Goal: Register for event/course

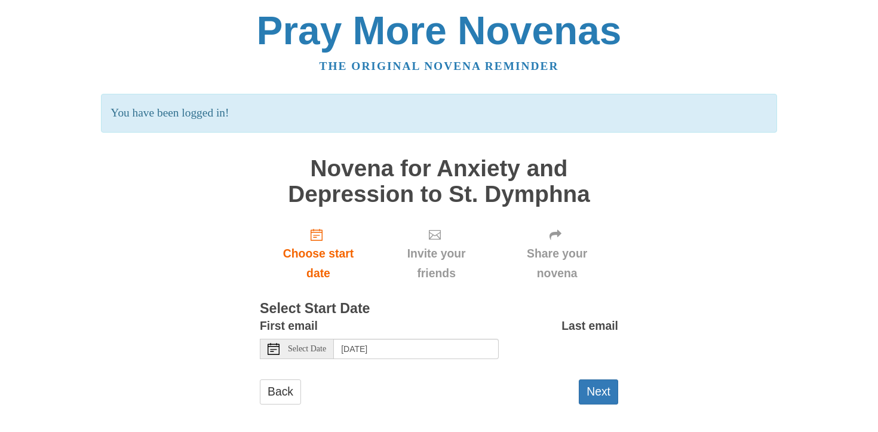
click at [275, 348] on icon at bounding box center [274, 349] width 12 height 12
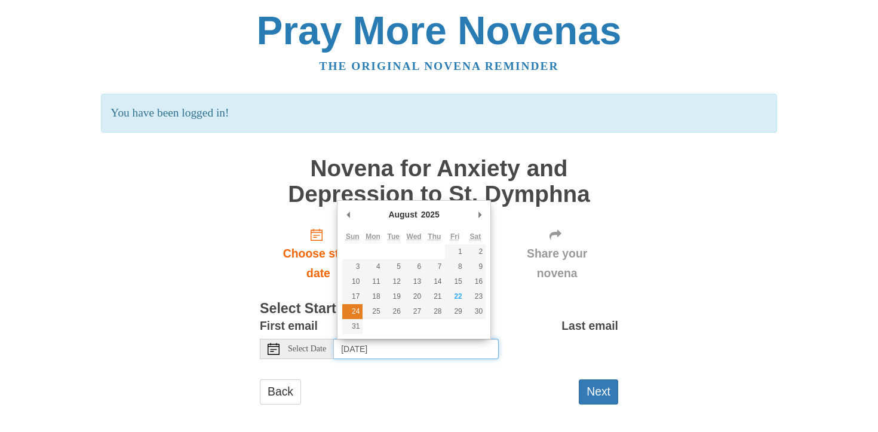
type input "[DATE]"
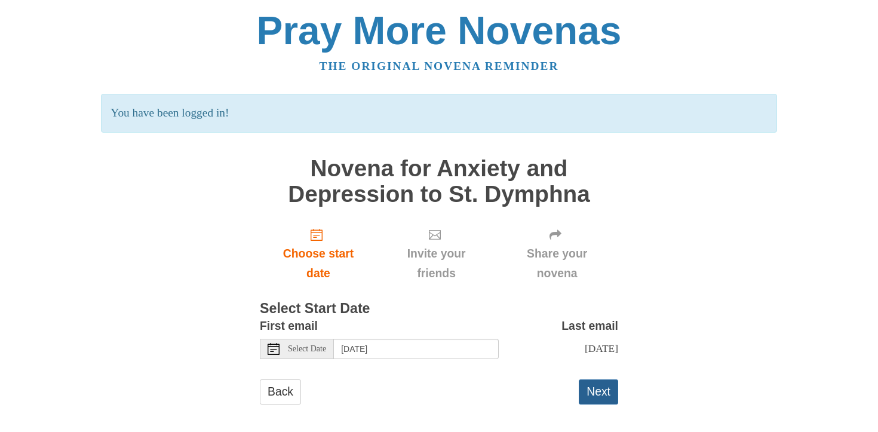
click at [595, 388] on button "Next" at bounding box center [598, 391] width 39 height 24
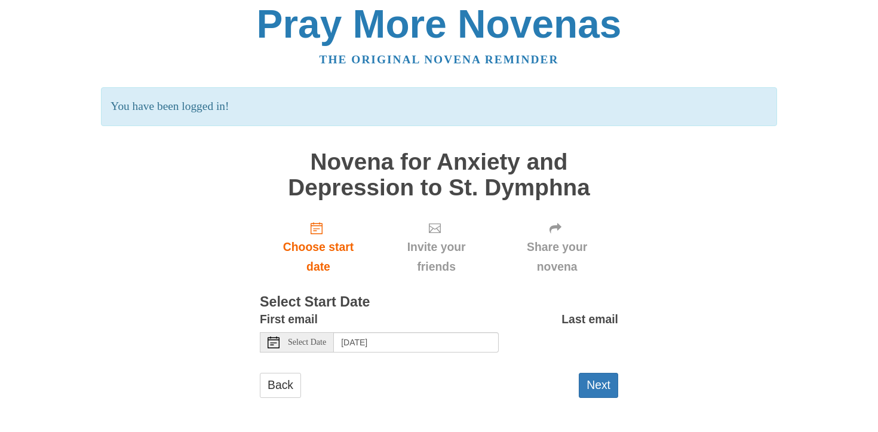
click at [275, 340] on icon at bounding box center [274, 342] width 12 height 12
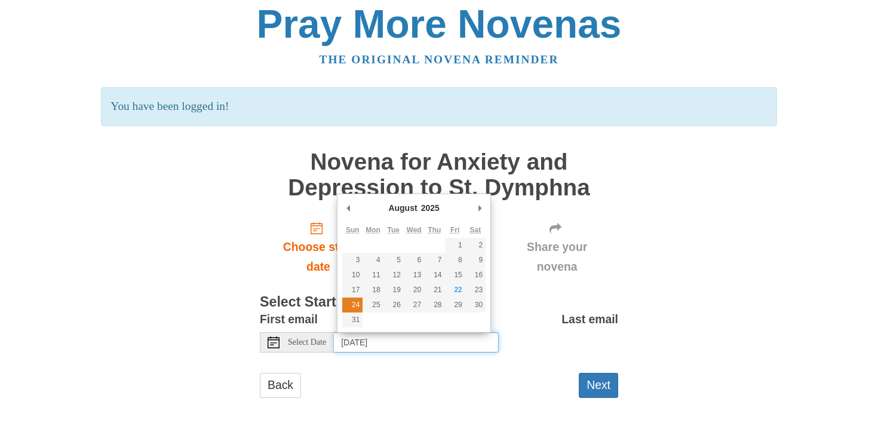
type input "[DATE]"
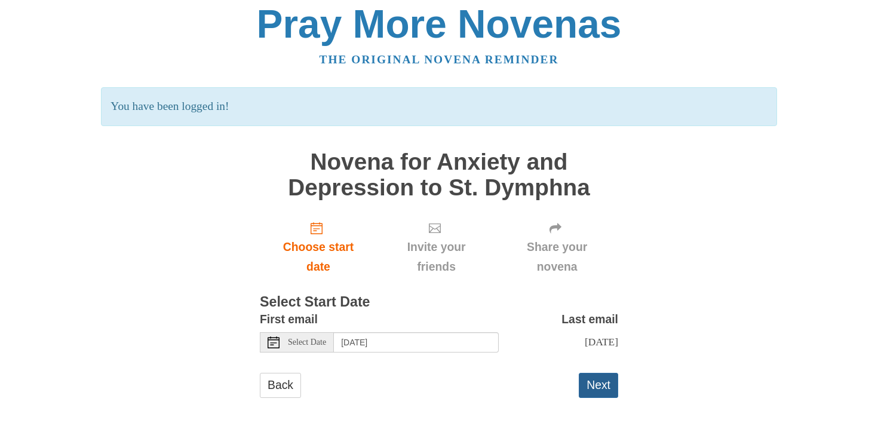
click at [602, 380] on button "Next" at bounding box center [598, 385] width 39 height 24
